Goal: Information Seeking & Learning: Learn about a topic

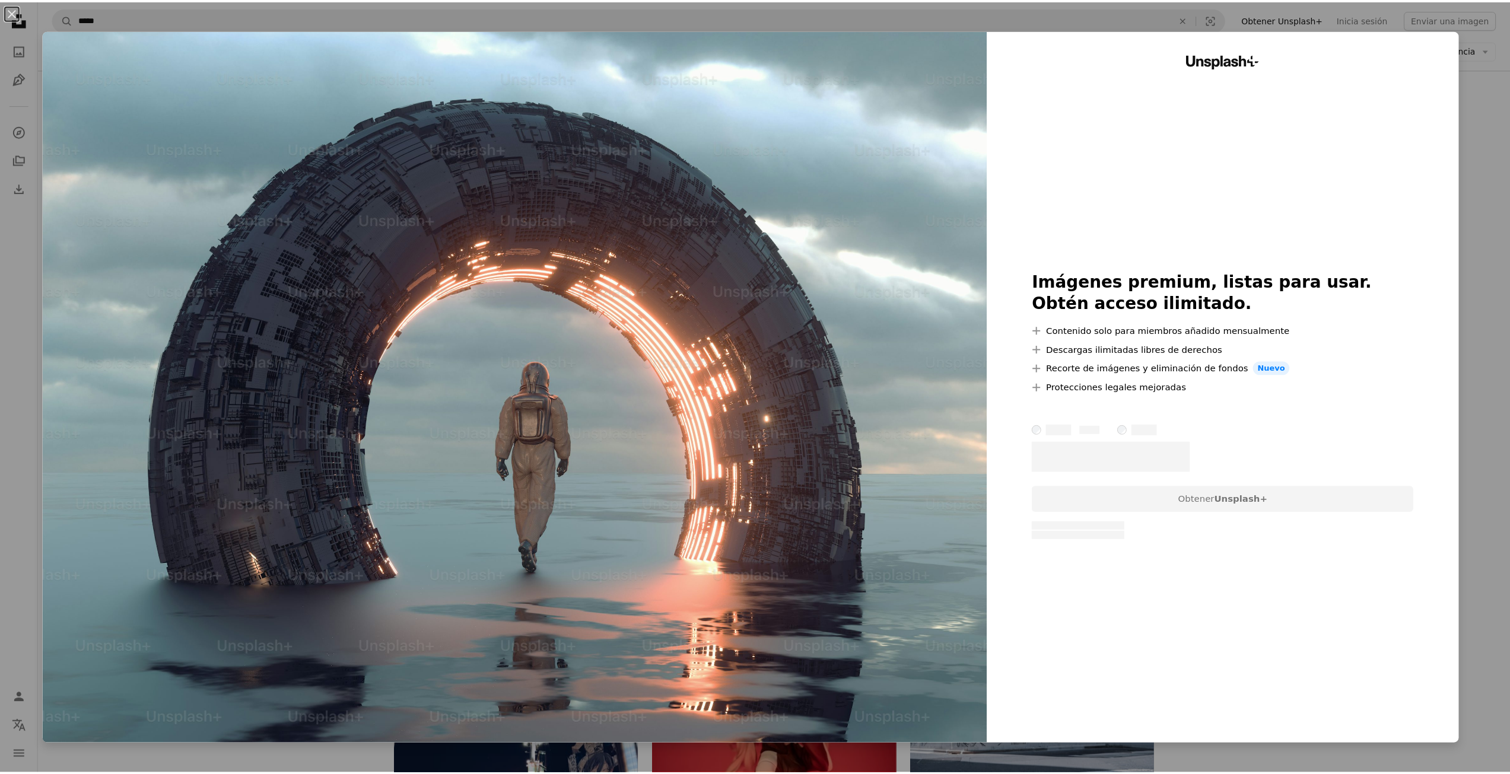
scroll to position [0, 320]
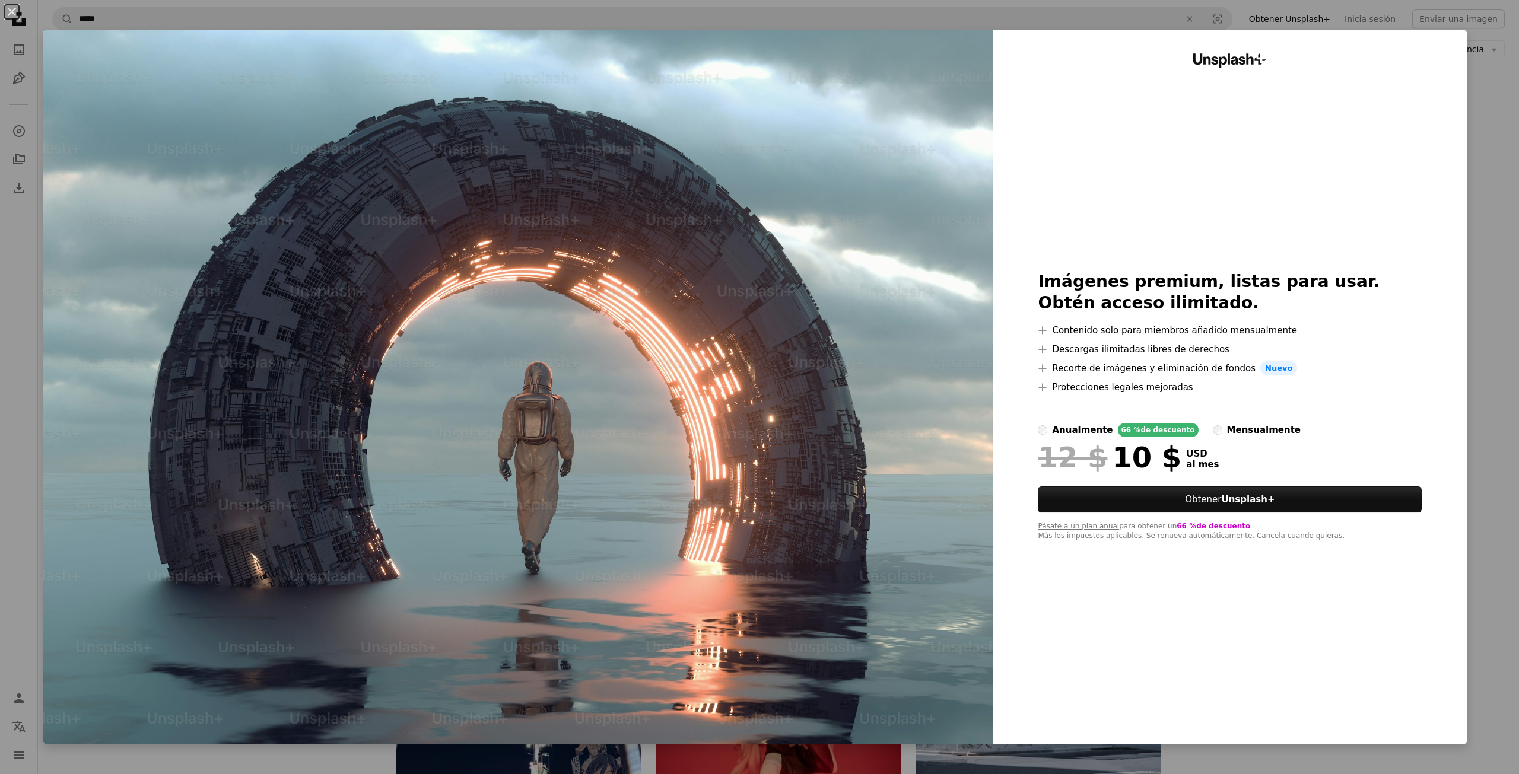
click at [1070, 430] on div "anualmente" at bounding box center [1082, 430] width 61 height 14
click at [1496, 161] on div "An X shape Unsplash+ Imágenes premium, listas para usar. Obtén acceso ilimitado…" at bounding box center [759, 387] width 1519 height 774
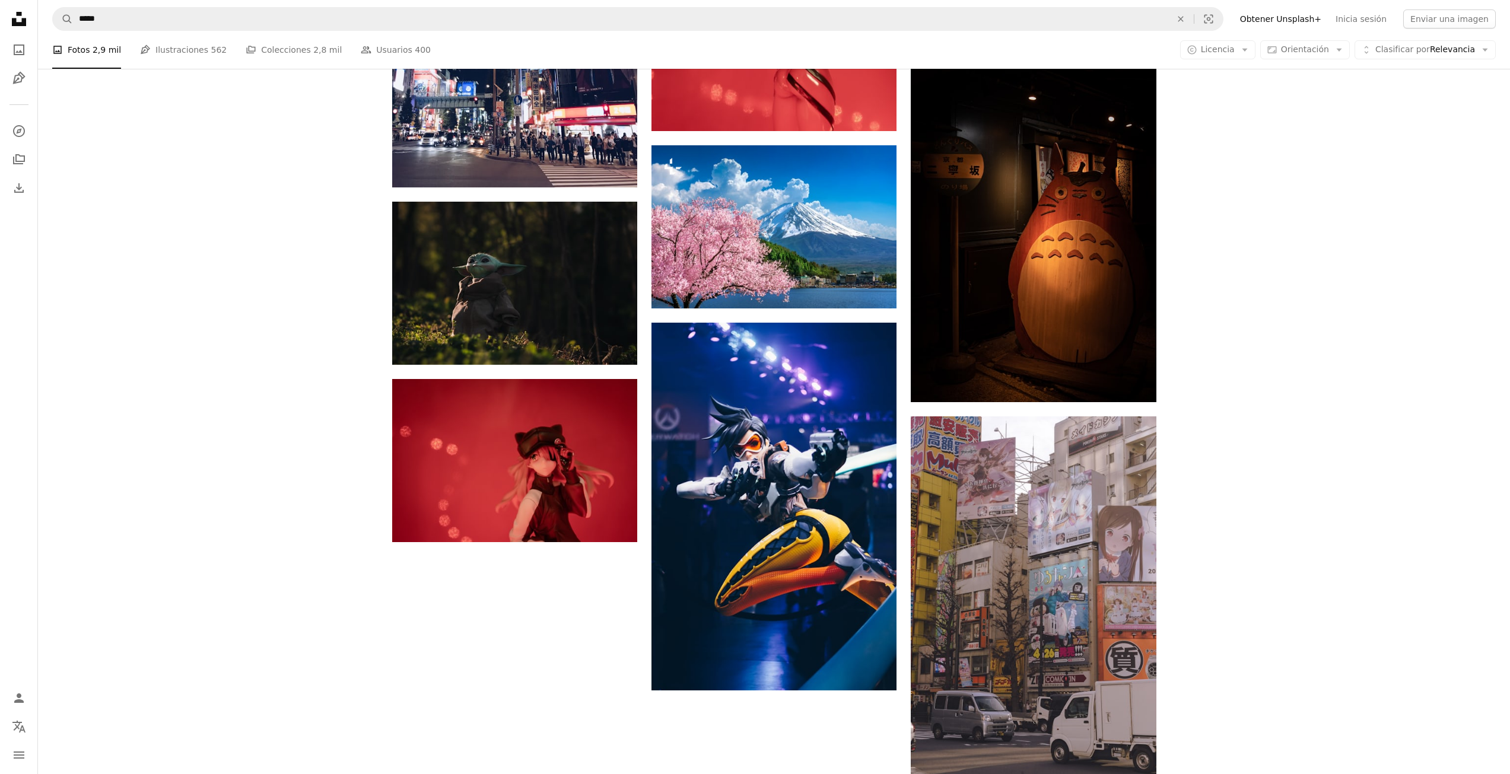
scroll to position [1373, 0]
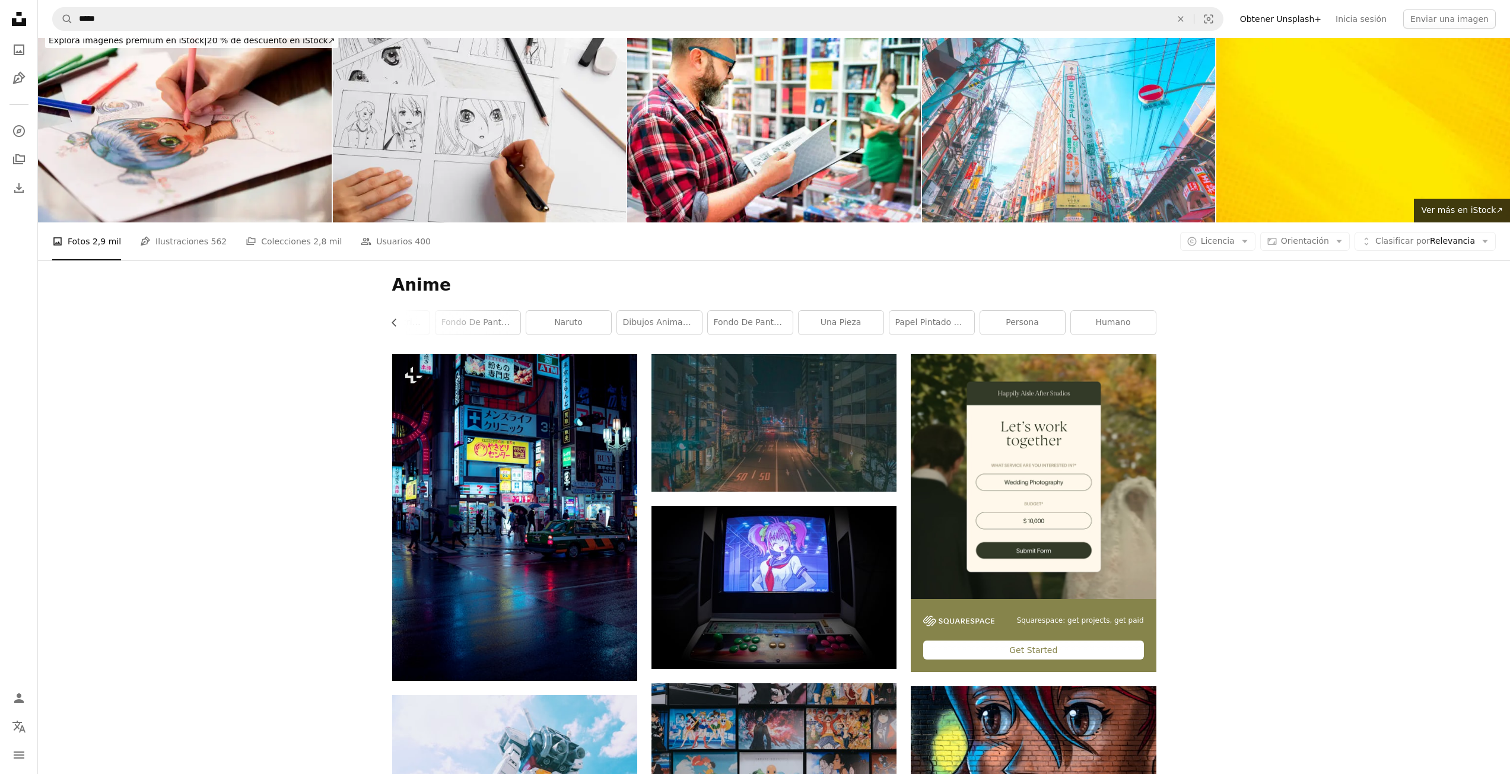
scroll to position [0, 0]
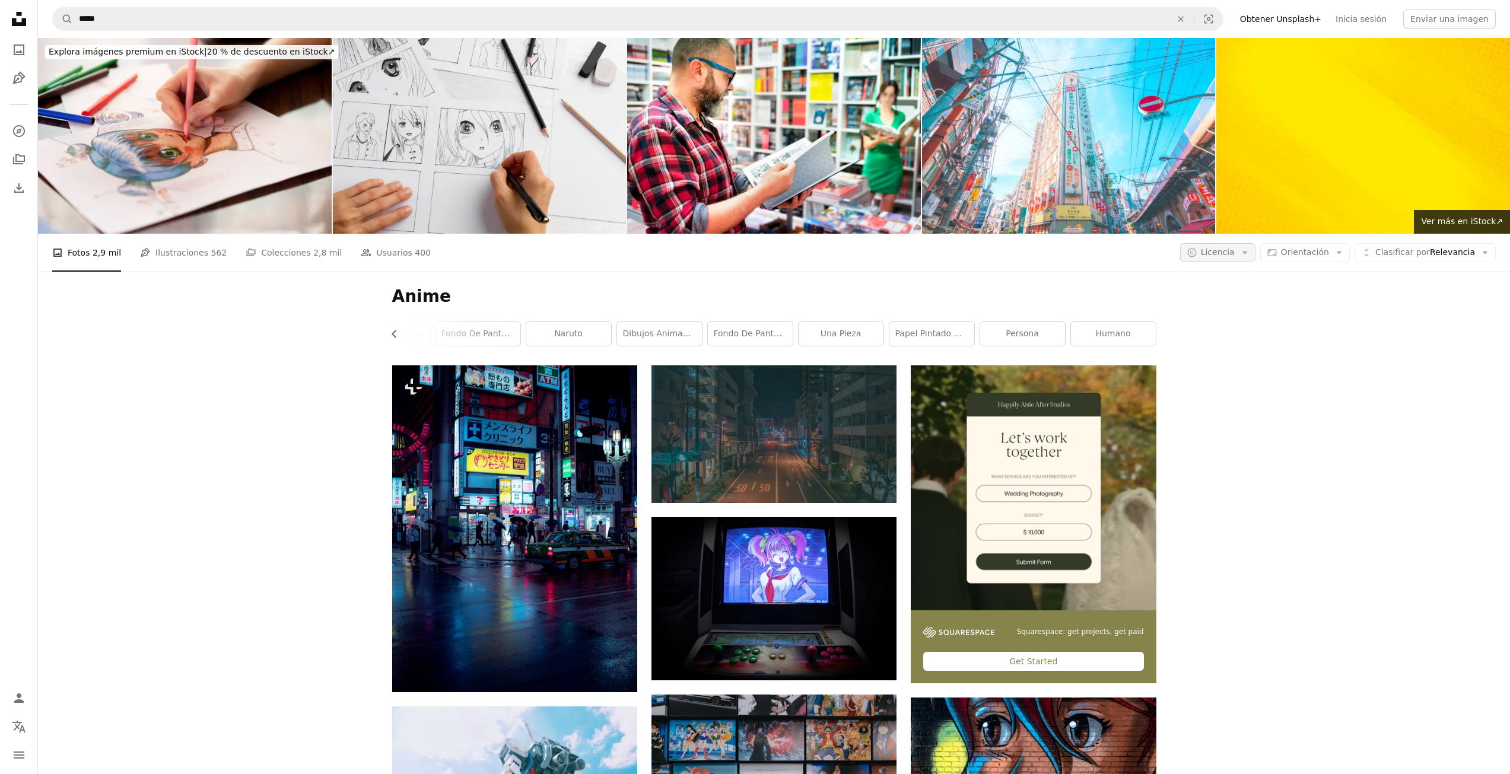
click at [1235, 247] on span "Licencia" at bounding box center [1218, 251] width 34 height 9
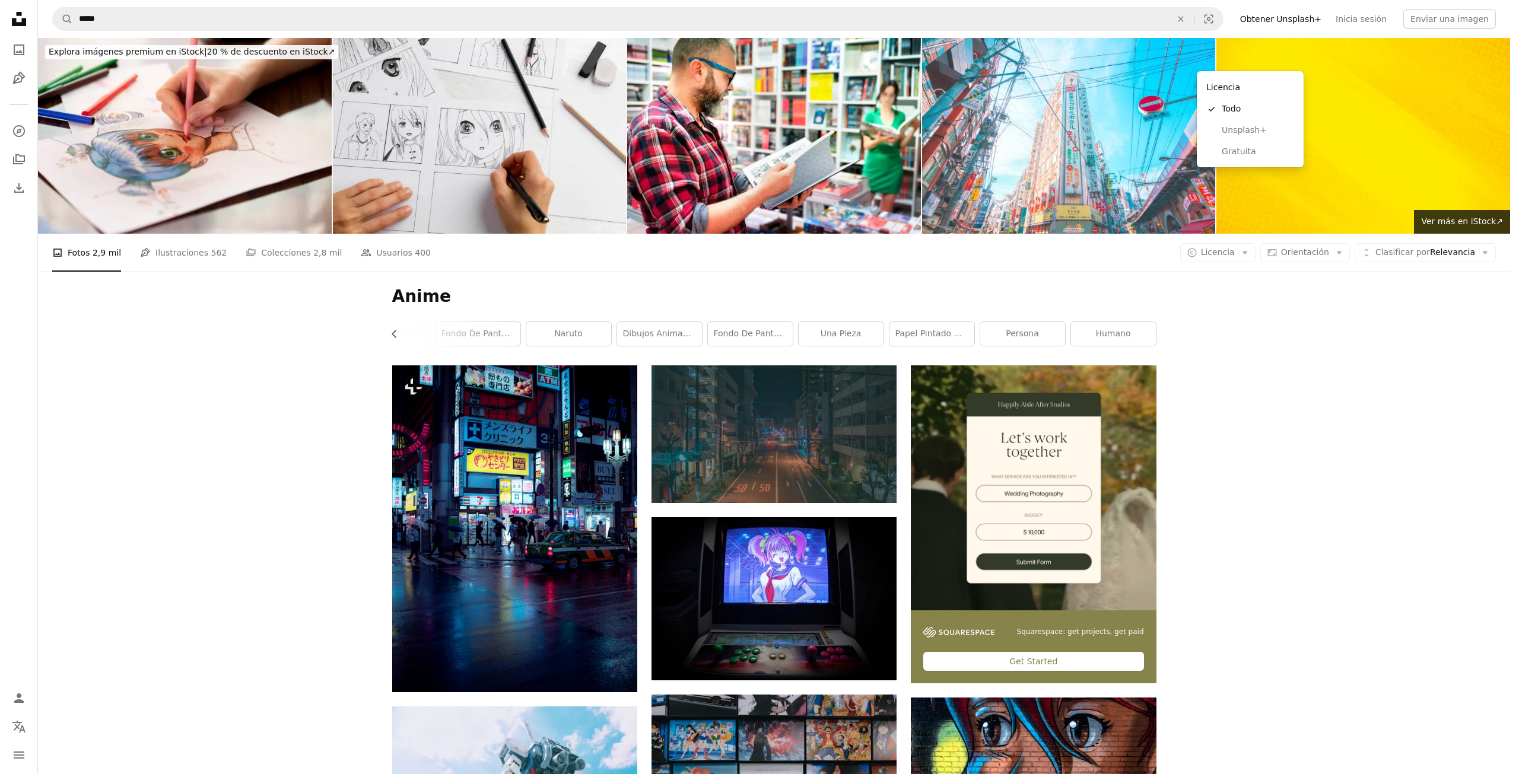
click at [1289, 195] on body "Unsplash logo Página de inicio de Unsplash A photo Pen Tool A compass A stack o…" at bounding box center [755, 387] width 1510 height 774
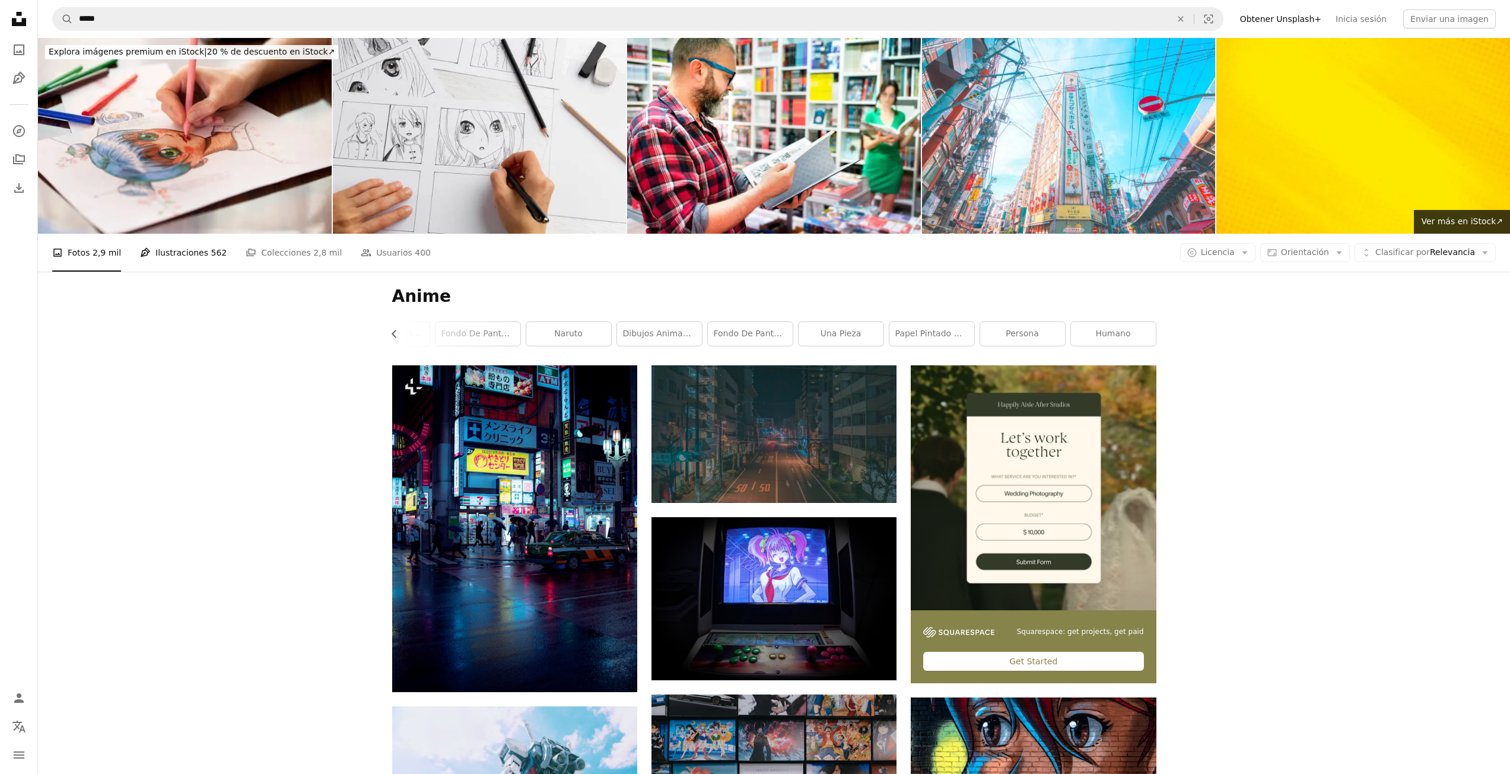
click at [181, 234] on link "Pen Tool Ilustraciones 562" at bounding box center [183, 253] width 87 height 38
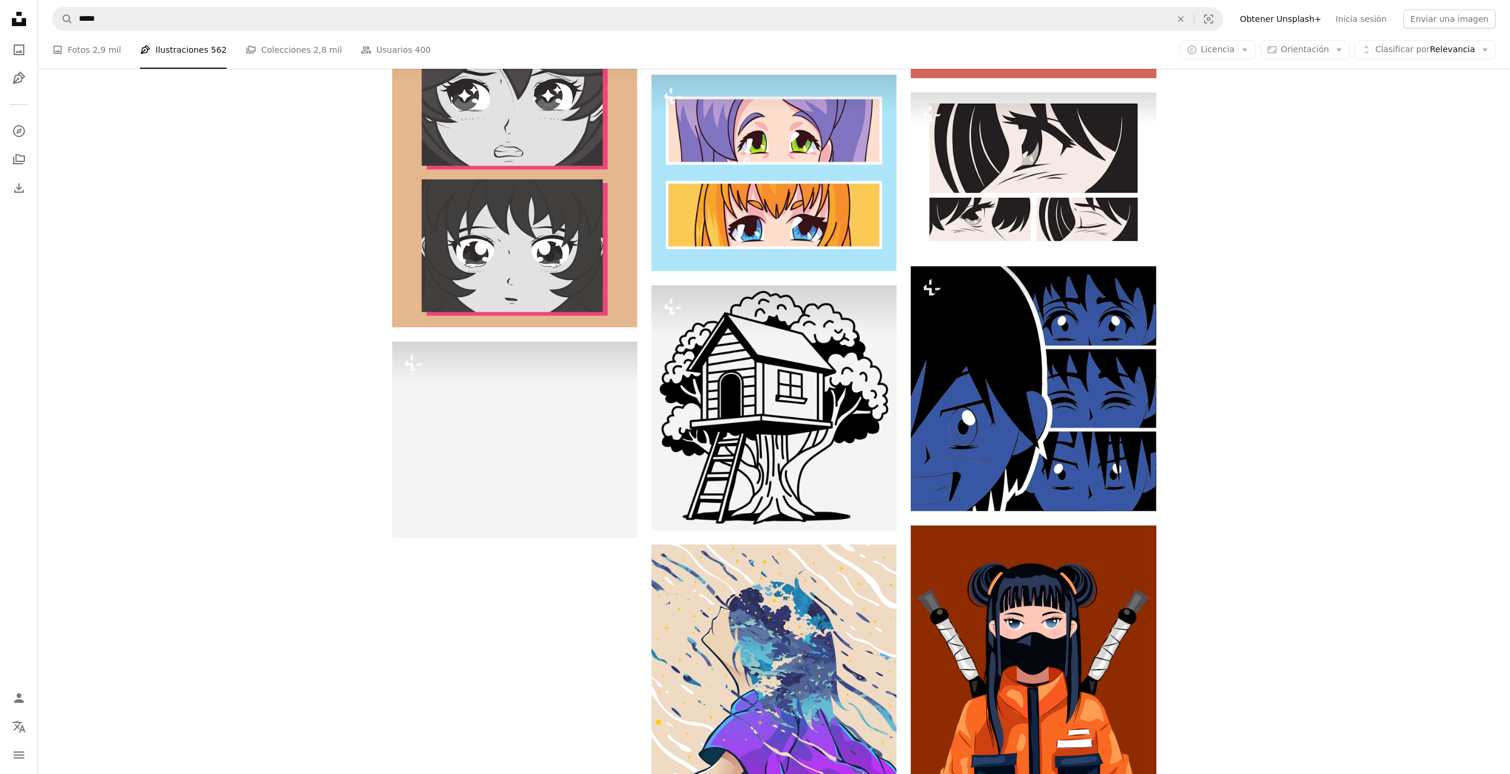
scroll to position [1364, 0]
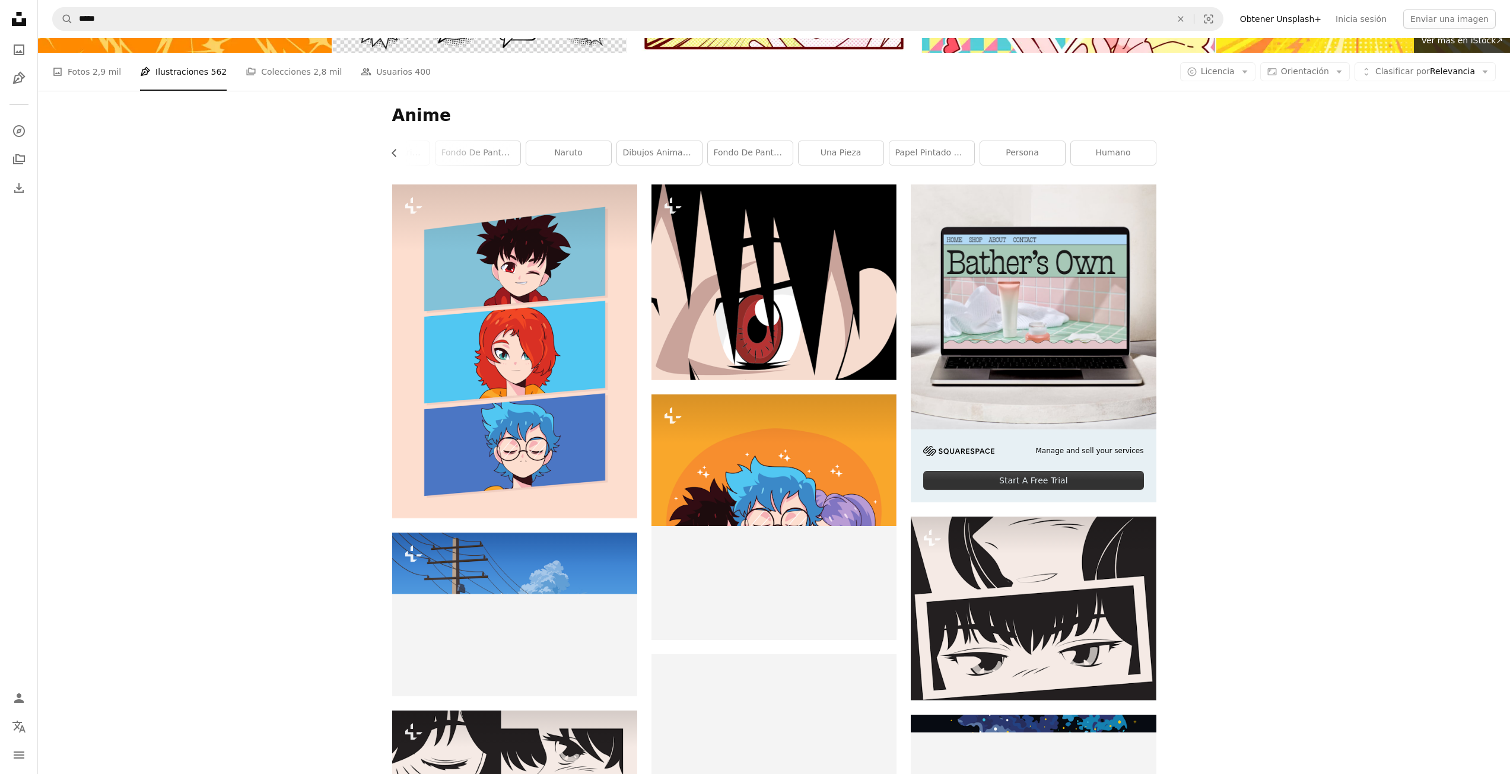
scroll to position [0, 0]
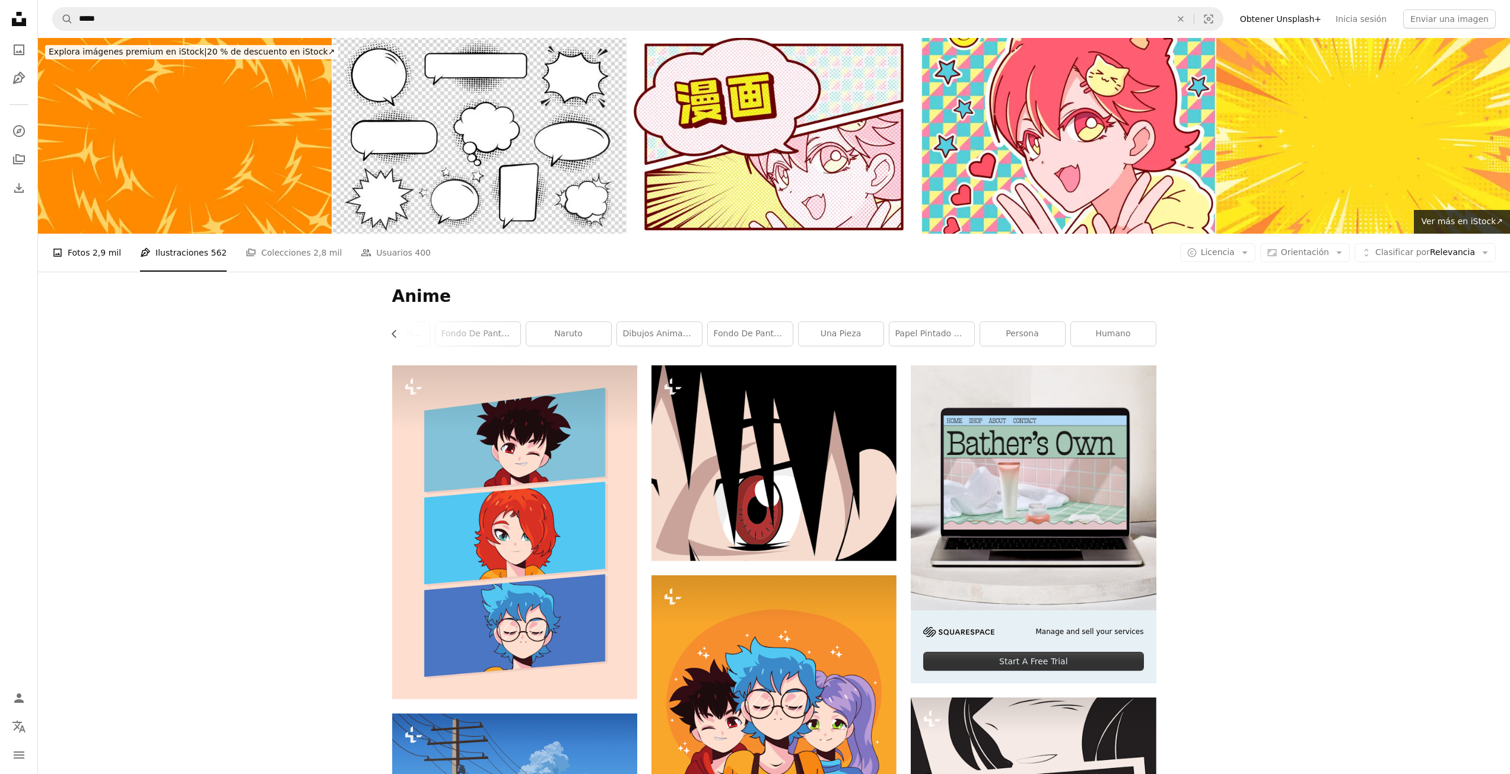
click at [97, 246] on span "2,9 mil" at bounding box center [107, 252] width 28 height 13
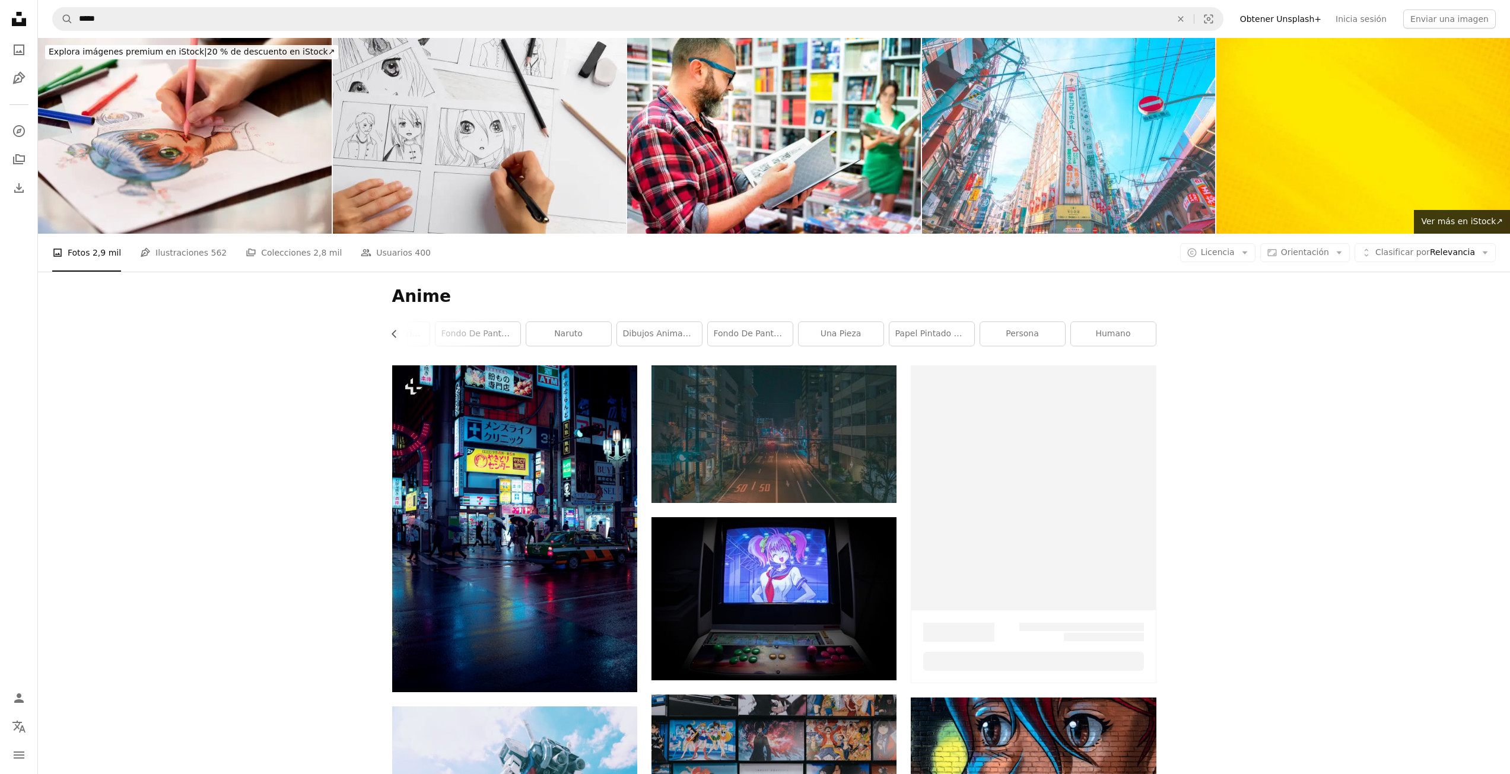
click at [22, 21] on icon at bounding box center [19, 19] width 14 height 14
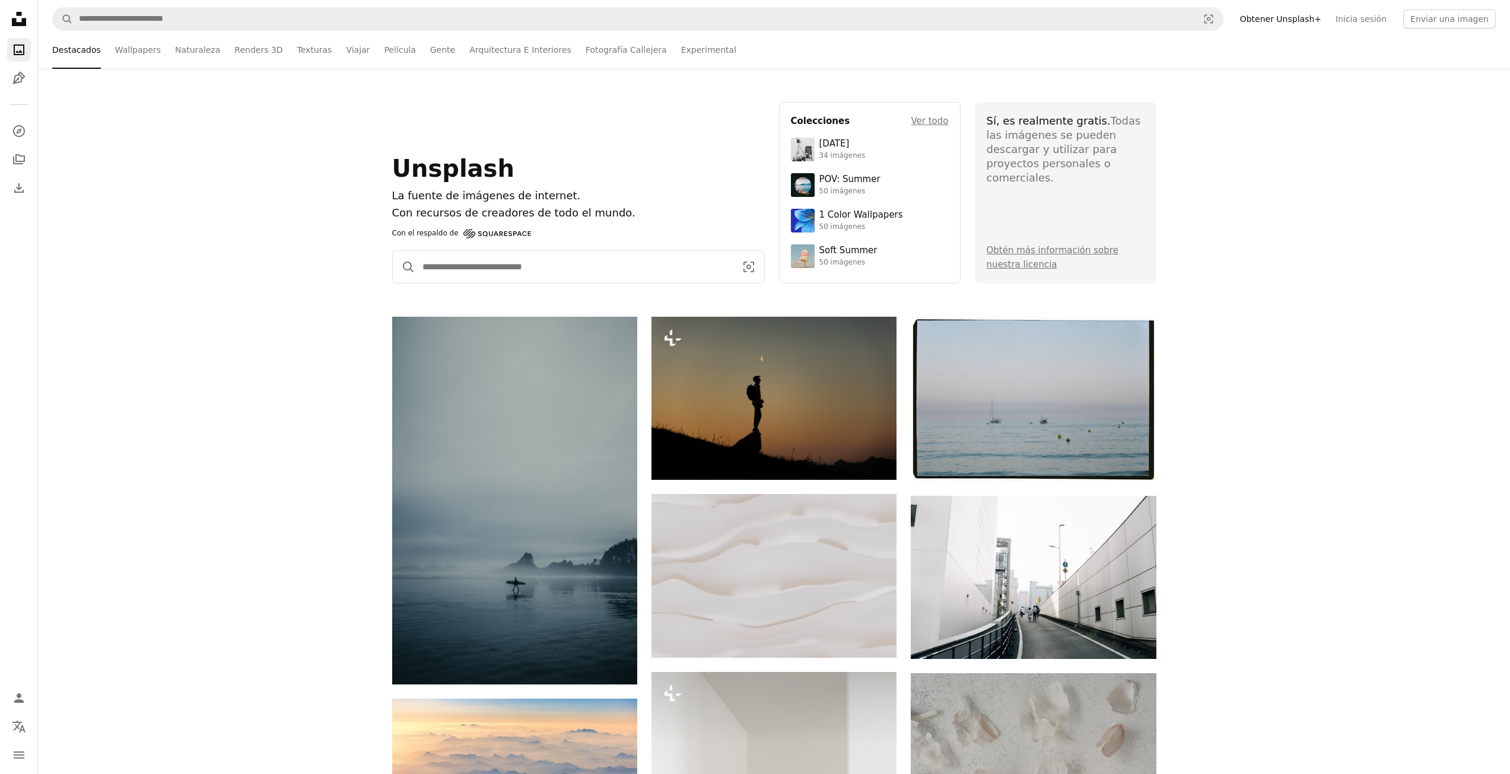
click at [493, 263] on input "Encuentra imágenes en todo el sitio" at bounding box center [574, 267] width 318 height 32
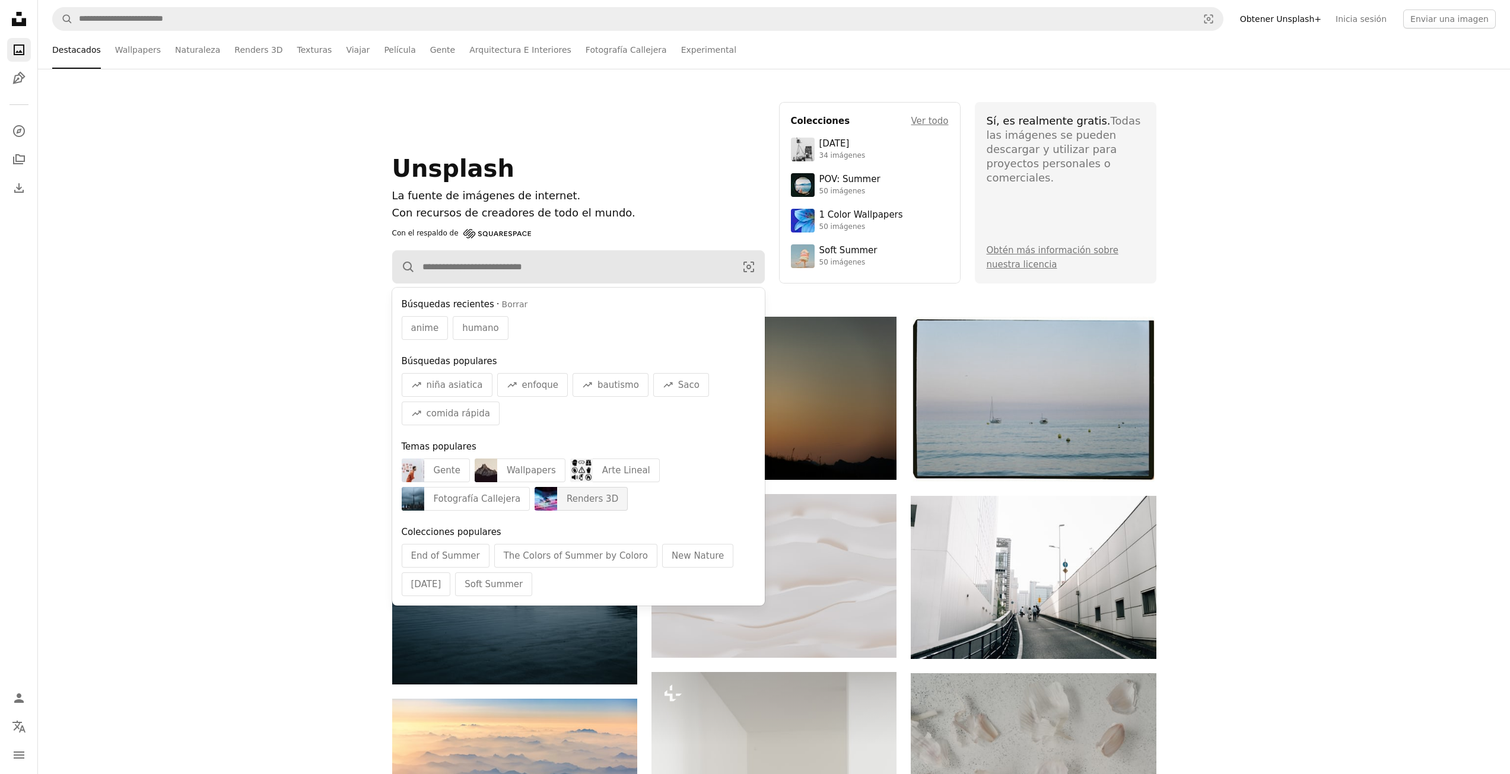
click at [585, 502] on div "Renders 3D" at bounding box center [592, 499] width 71 height 24
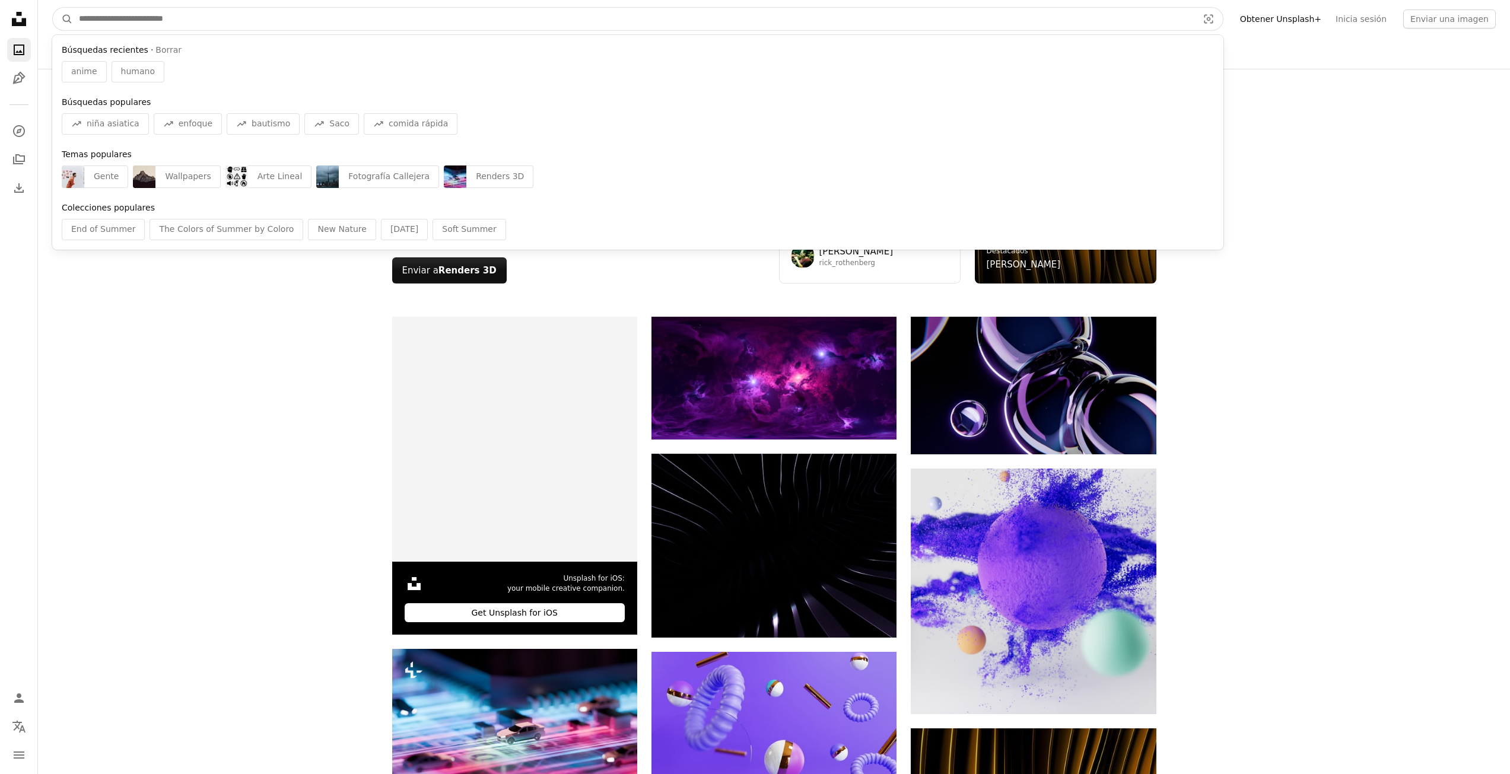
click at [314, 11] on input "Encuentra imágenes en todo el sitio" at bounding box center [633, 19] width 1121 height 23
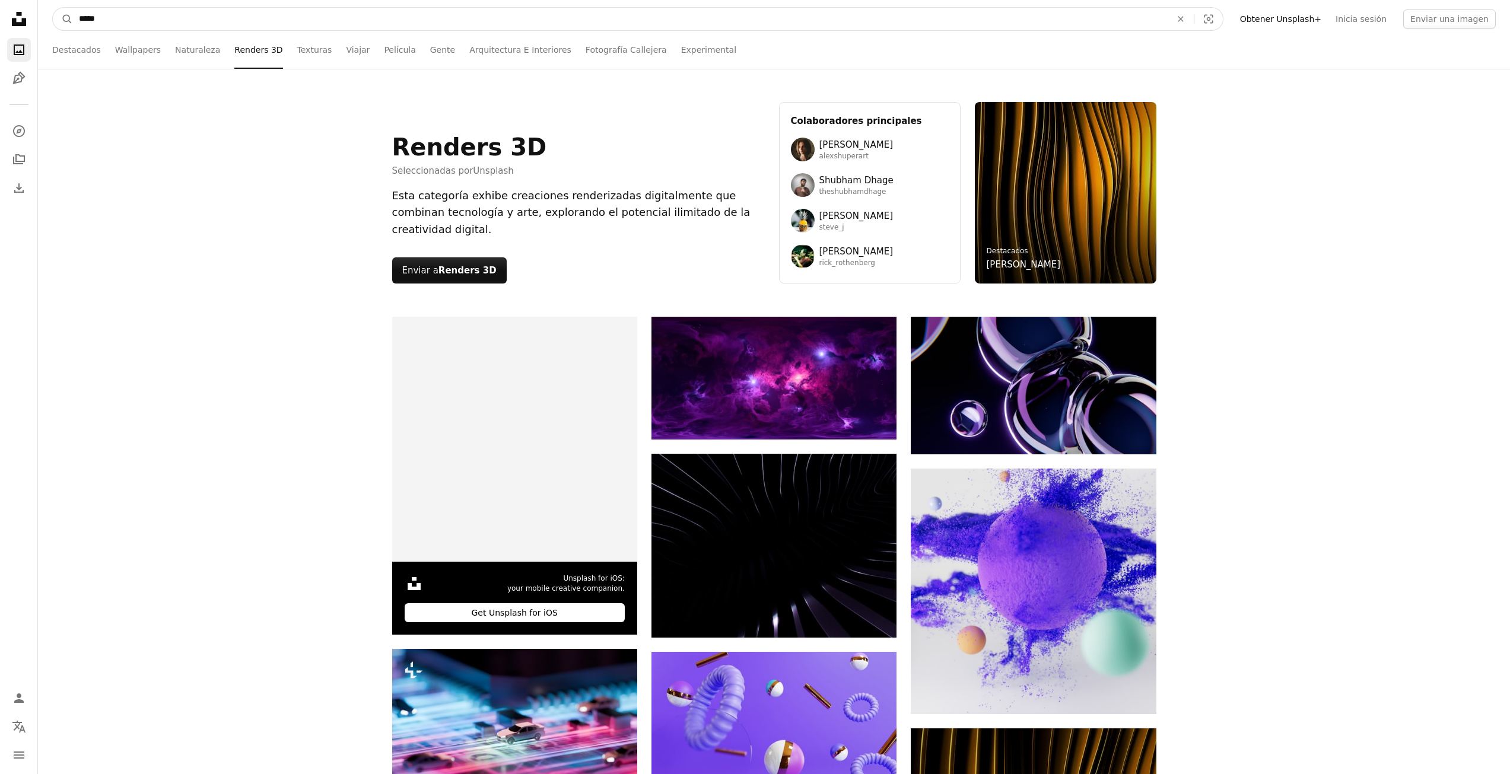
type input "*****"
click at [53, 8] on button "A magnifying glass" at bounding box center [63, 19] width 20 height 23
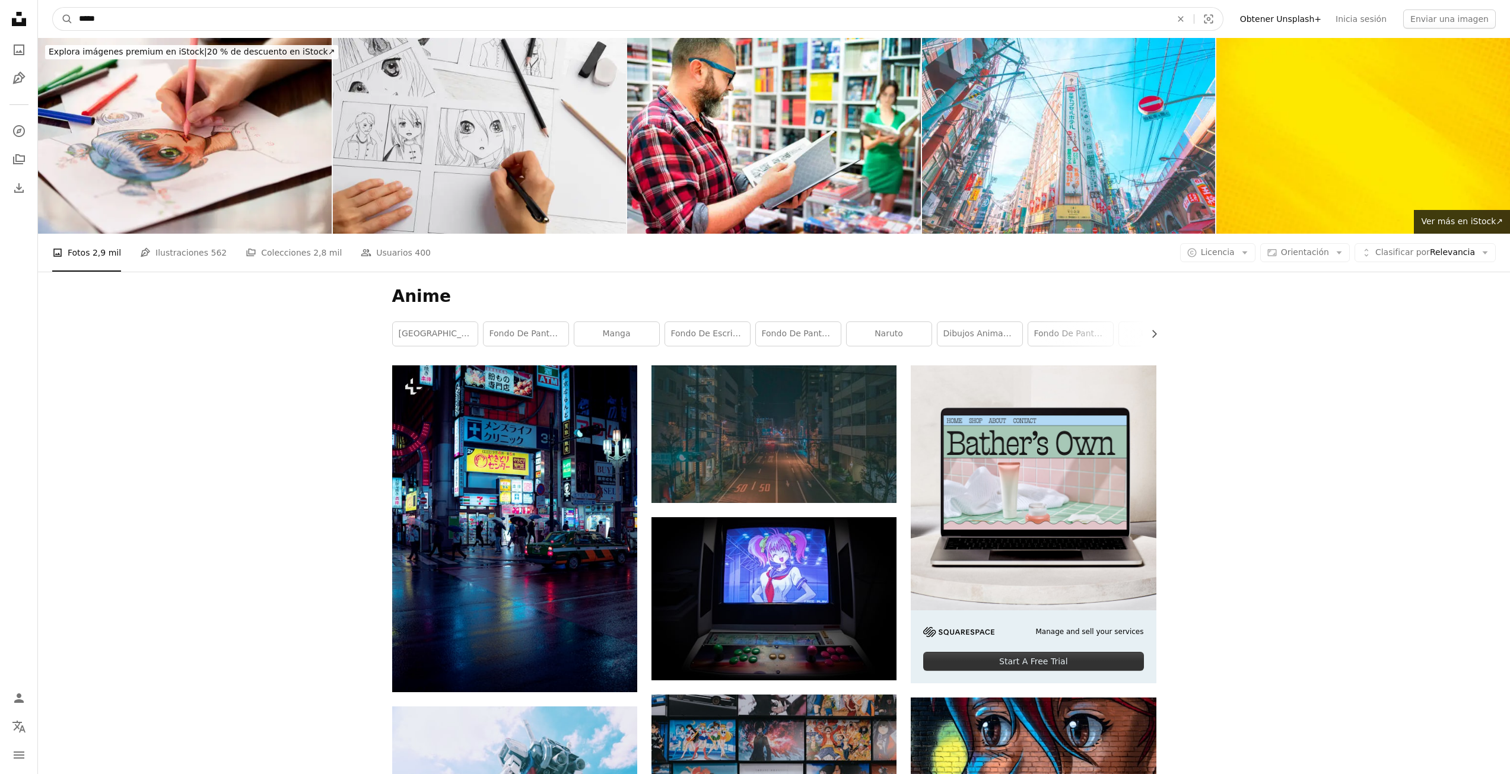
drag, startPoint x: 120, startPoint y: 27, endPoint x: 0, endPoint y: 11, distance: 121.0
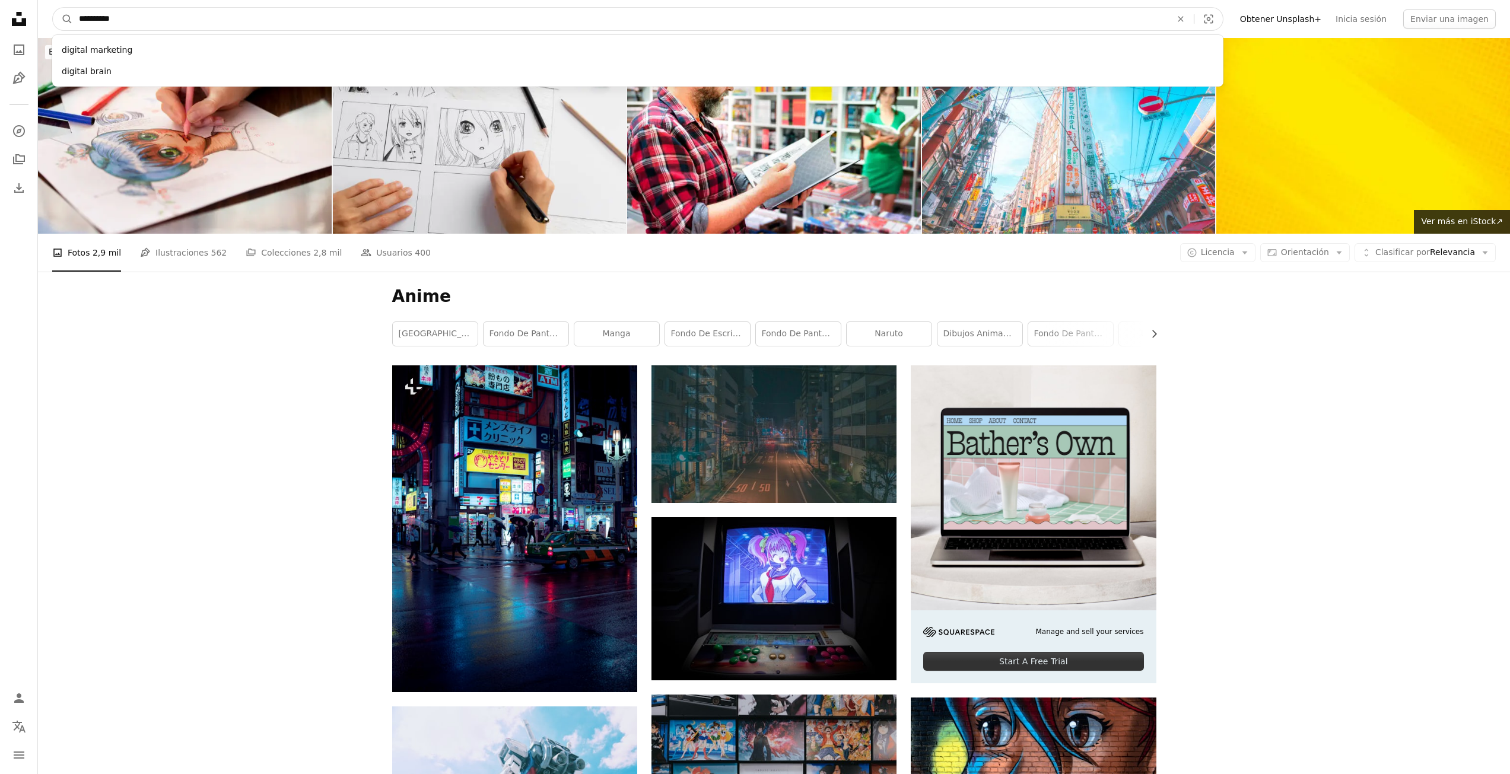
type input "**********"
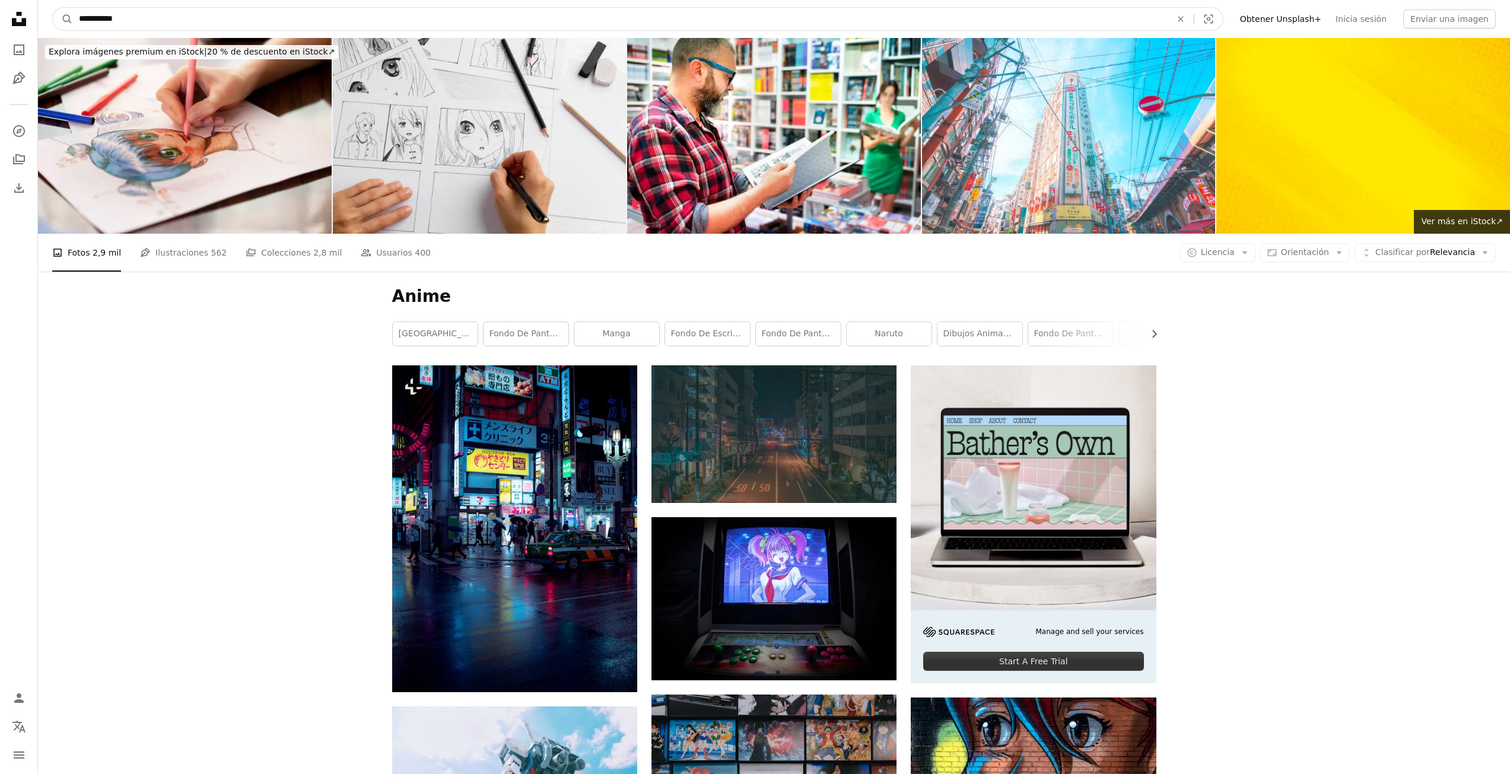
click button "A magnifying glass" at bounding box center [63, 19] width 20 height 23
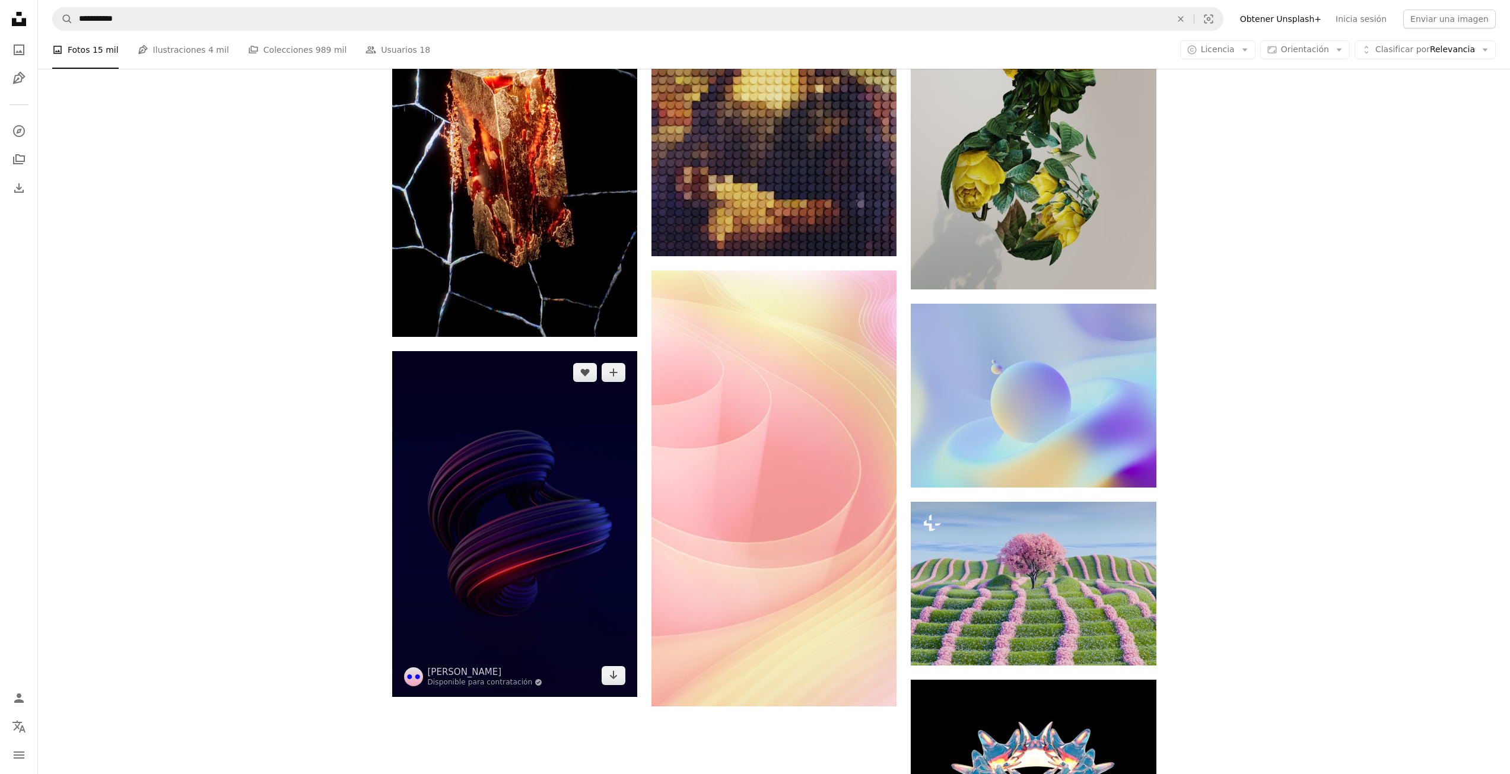
scroll to position [1556, 0]
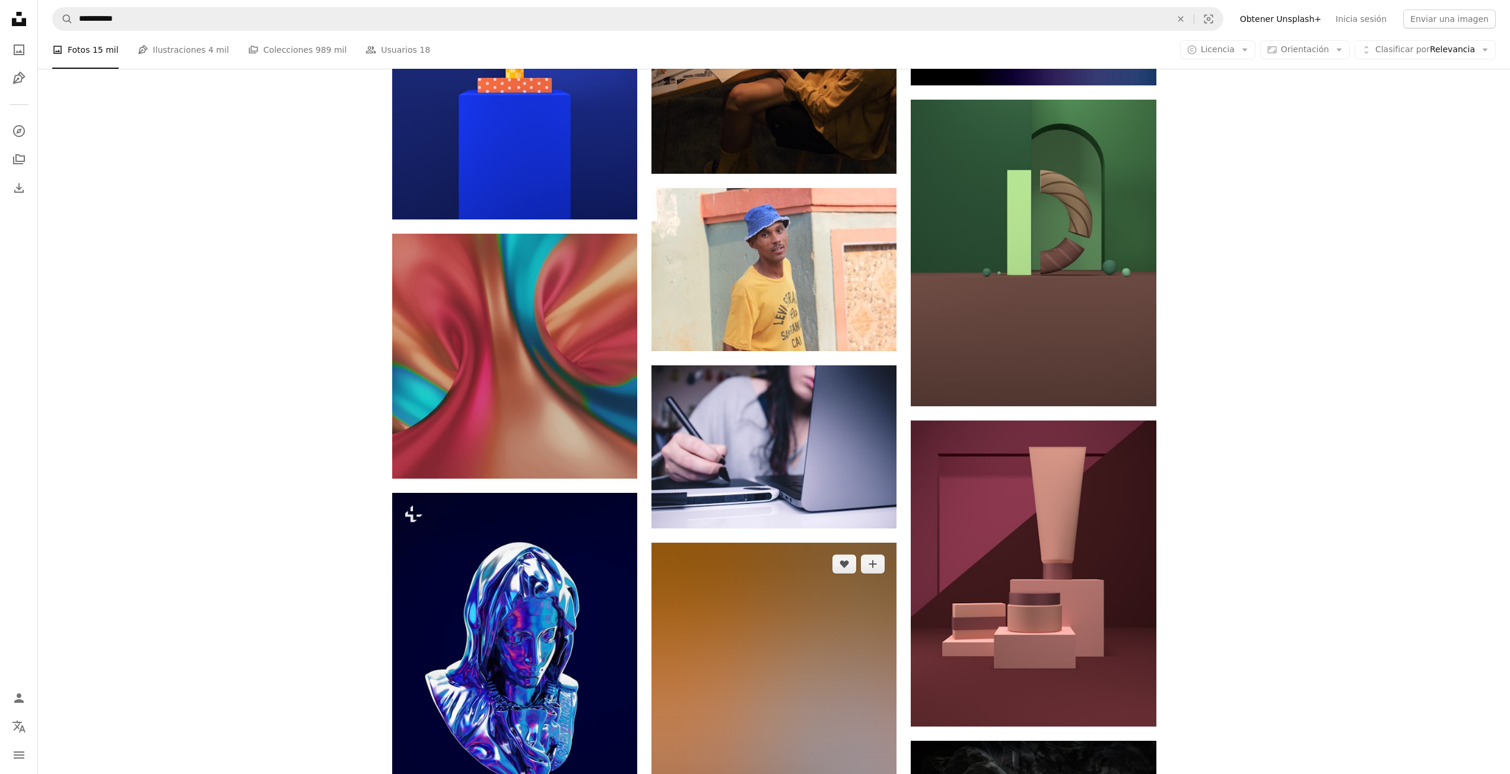
scroll to position [16802, 0]
